Goal: Information Seeking & Learning: Learn about a topic

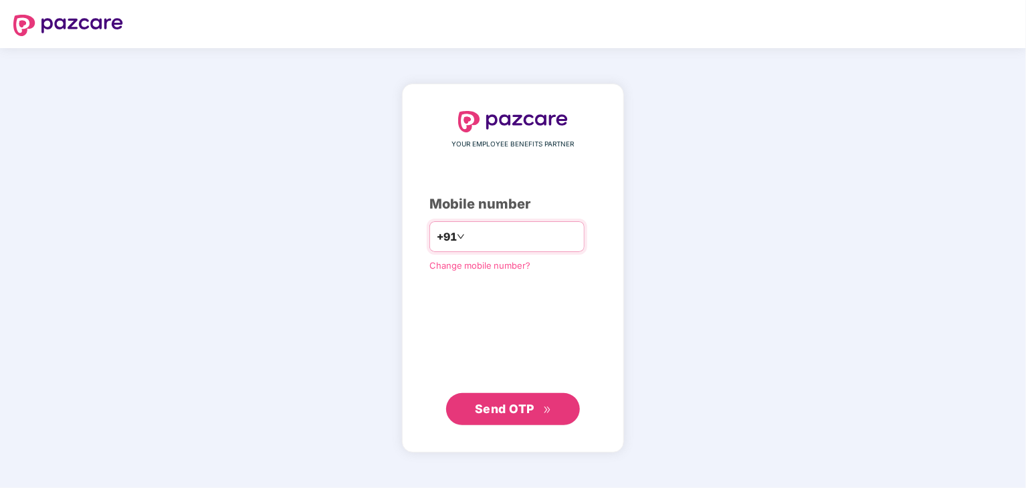
type input "**********"
click at [478, 403] on span "Send OTP" at bounding box center [505, 408] width 60 height 14
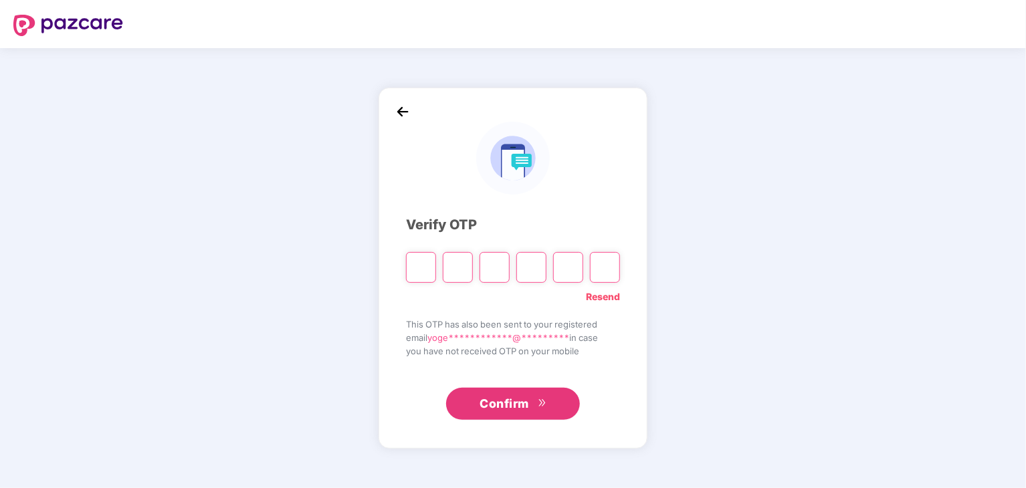
type input "*"
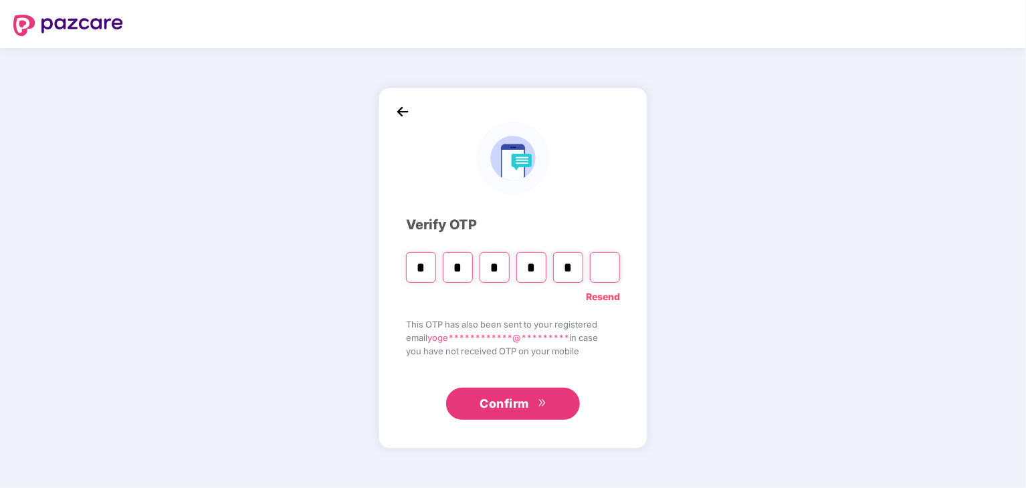
type input "*"
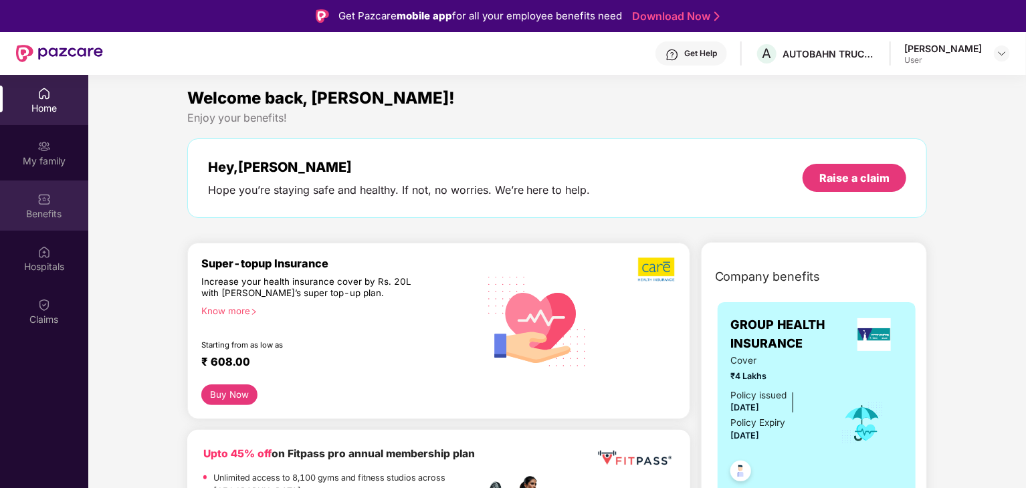
click at [56, 222] on div "Benefits" at bounding box center [44, 206] width 88 height 50
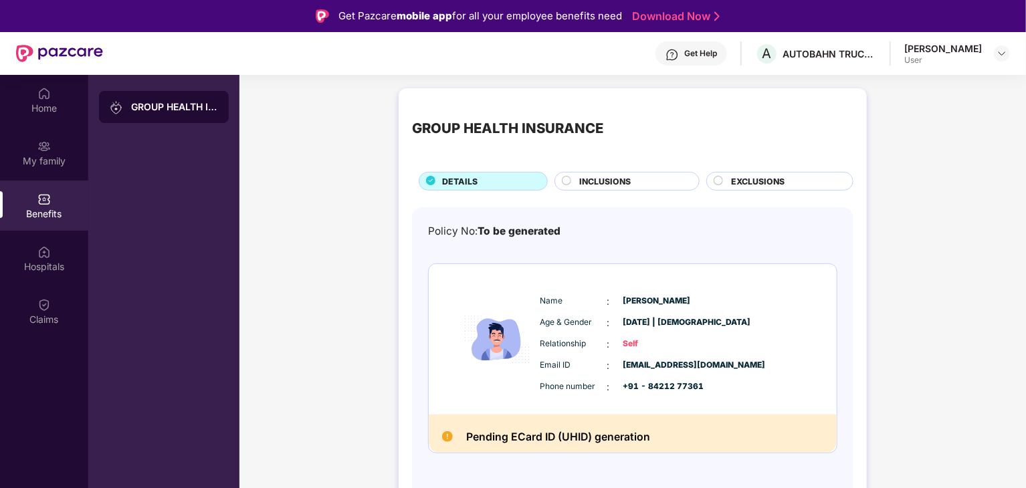
scroll to position [75, 0]
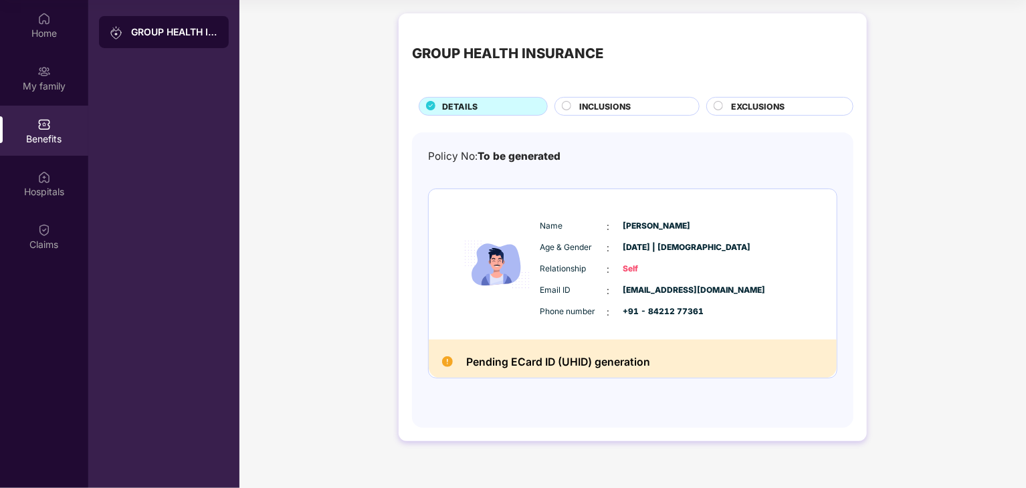
click at [585, 105] on span "INCLUSIONS" at bounding box center [605, 106] width 52 height 13
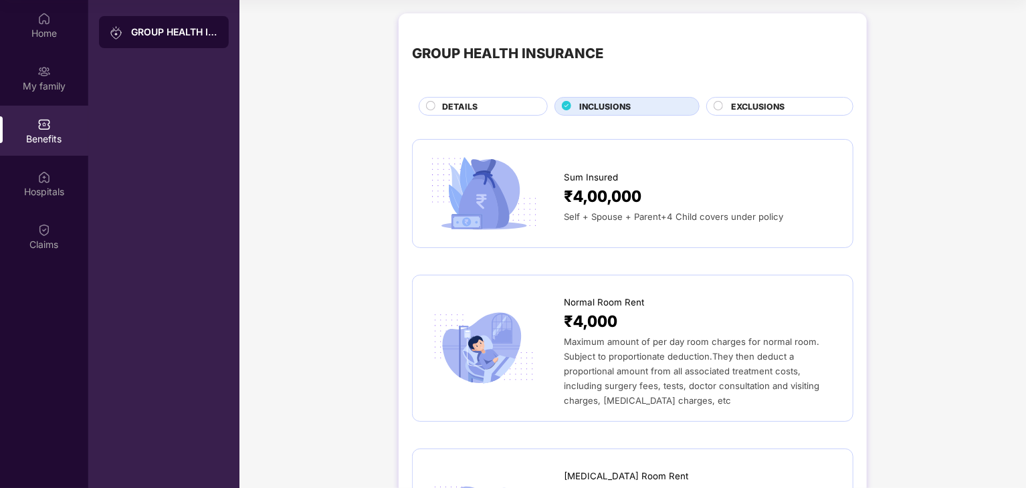
click at [755, 106] on span "EXCLUSIONS" at bounding box center [758, 106] width 54 height 13
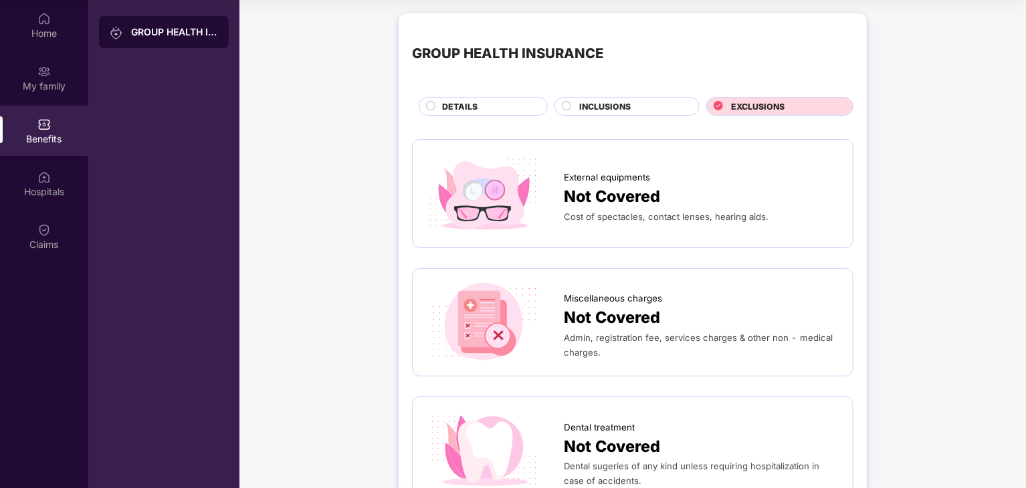
click at [474, 105] on span "DETAILS" at bounding box center [459, 106] width 35 height 13
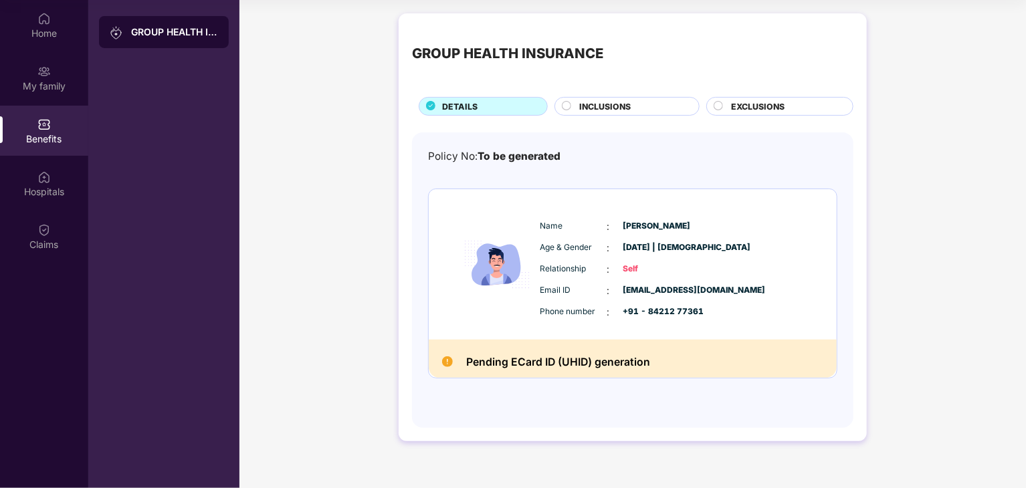
scroll to position [0, 0]
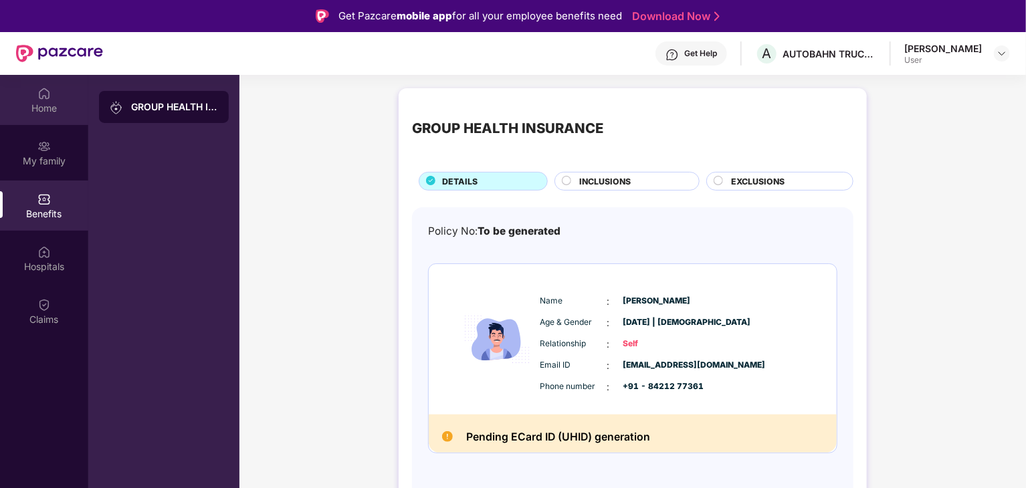
click at [64, 94] on div "Home" at bounding box center [44, 100] width 88 height 50
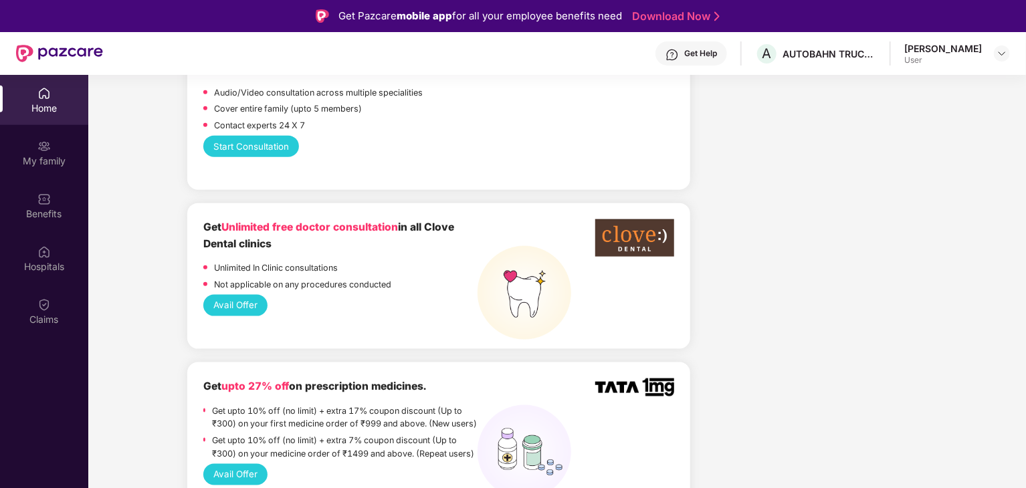
scroll to position [763, 0]
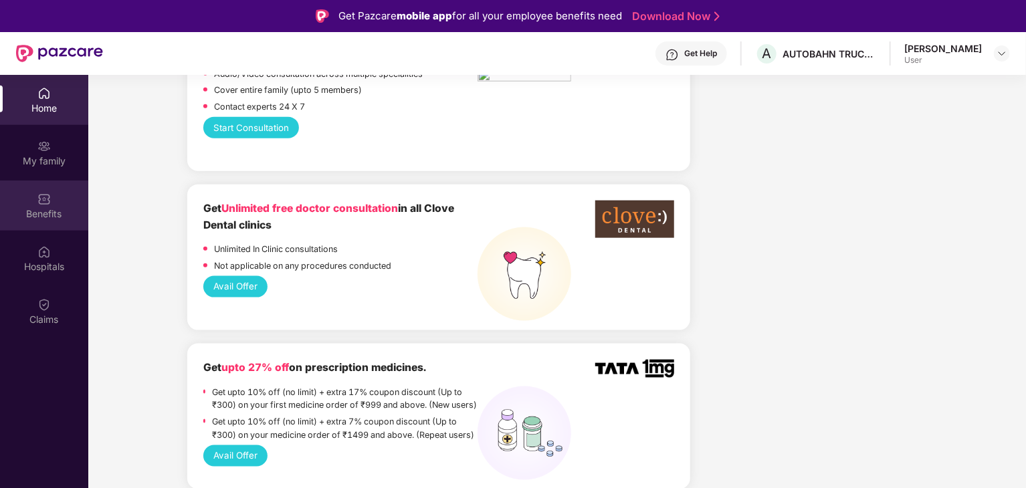
click at [57, 230] on div "Benefits" at bounding box center [44, 206] width 88 height 50
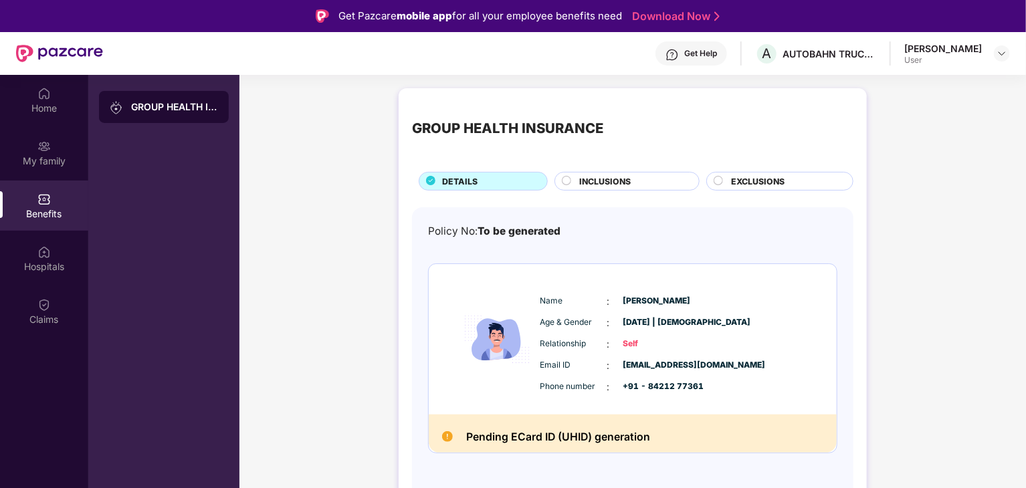
click at [613, 175] on span "INCLUSIONS" at bounding box center [605, 181] width 52 height 13
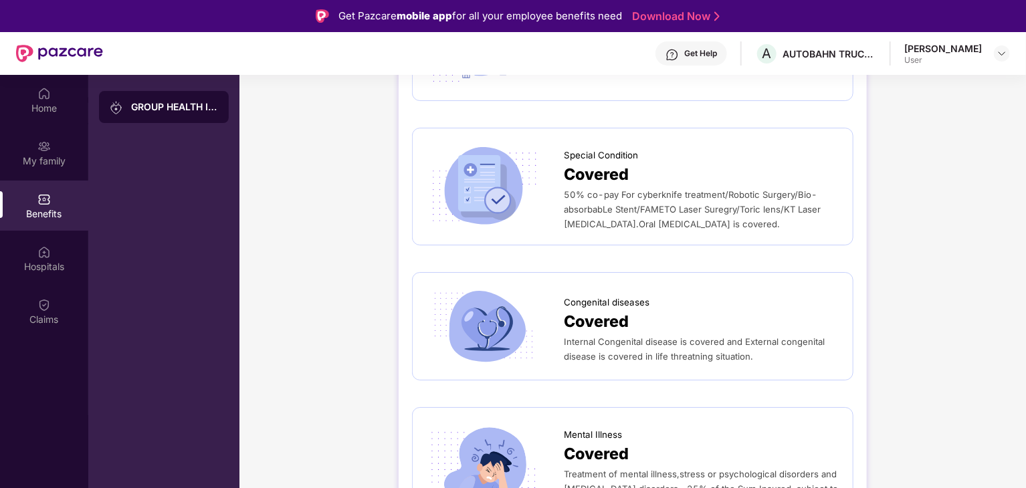
scroll to position [75, 0]
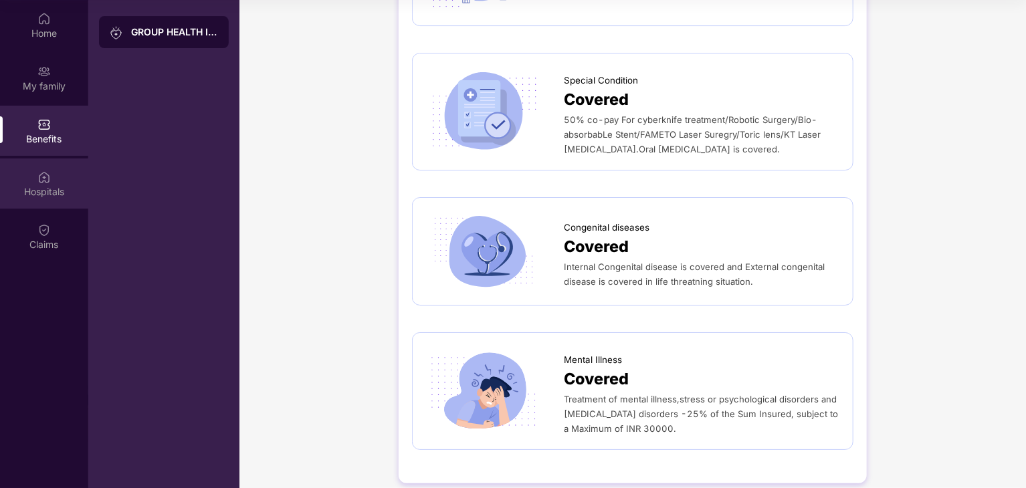
click at [48, 188] on div "Hospitals" at bounding box center [44, 191] width 88 height 13
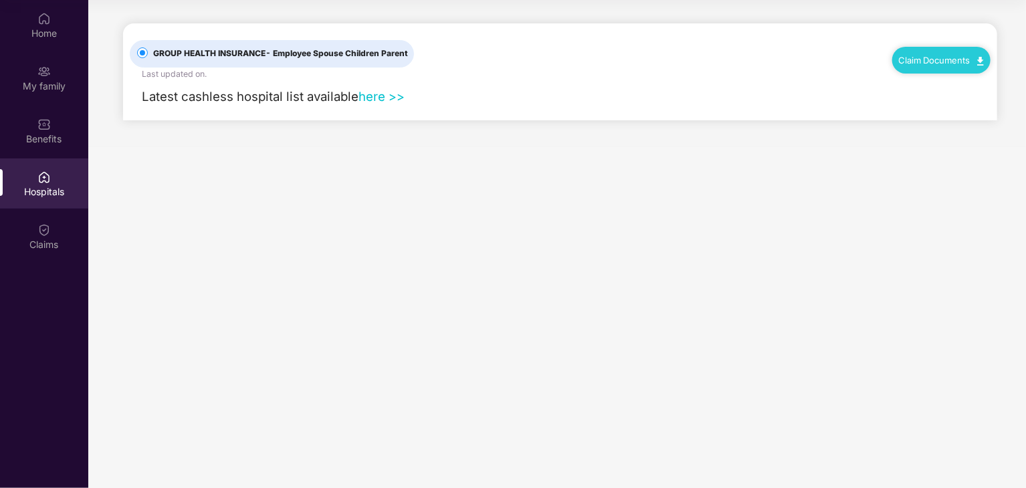
scroll to position [0, 0]
click at [380, 100] on link "here >>" at bounding box center [382, 96] width 46 height 15
click at [28, 242] on div "Claims" at bounding box center [44, 244] width 88 height 13
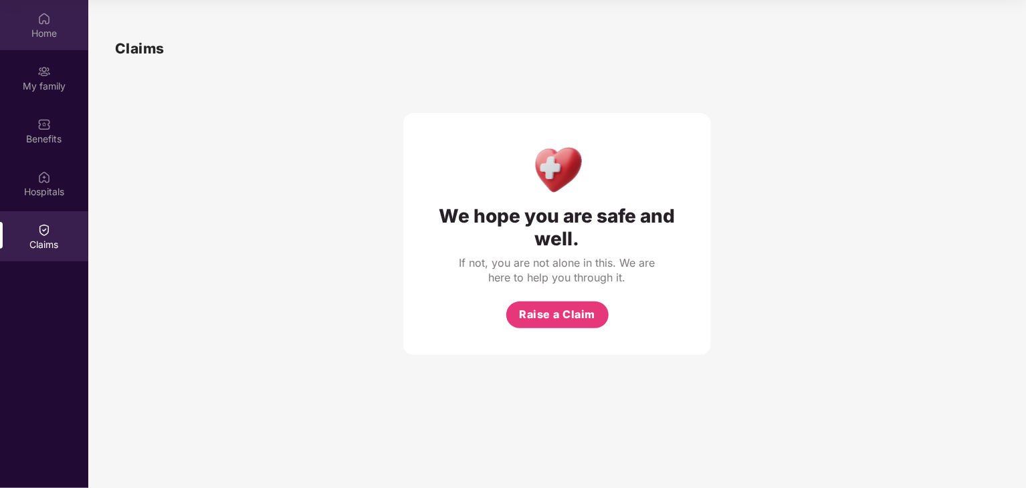
click at [32, 37] on div "Home" at bounding box center [44, 33] width 88 height 13
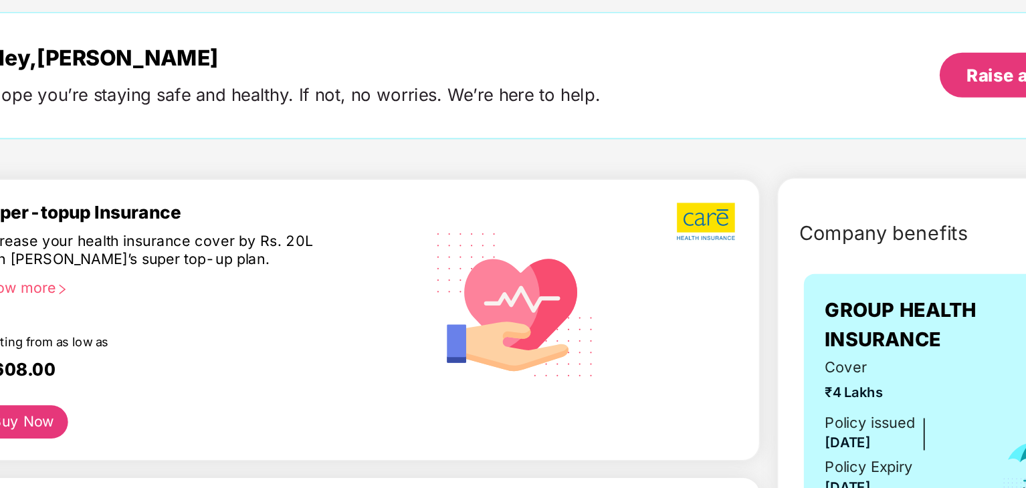
scroll to position [75, 0]
